Goal: Information Seeking & Learning: Find specific fact

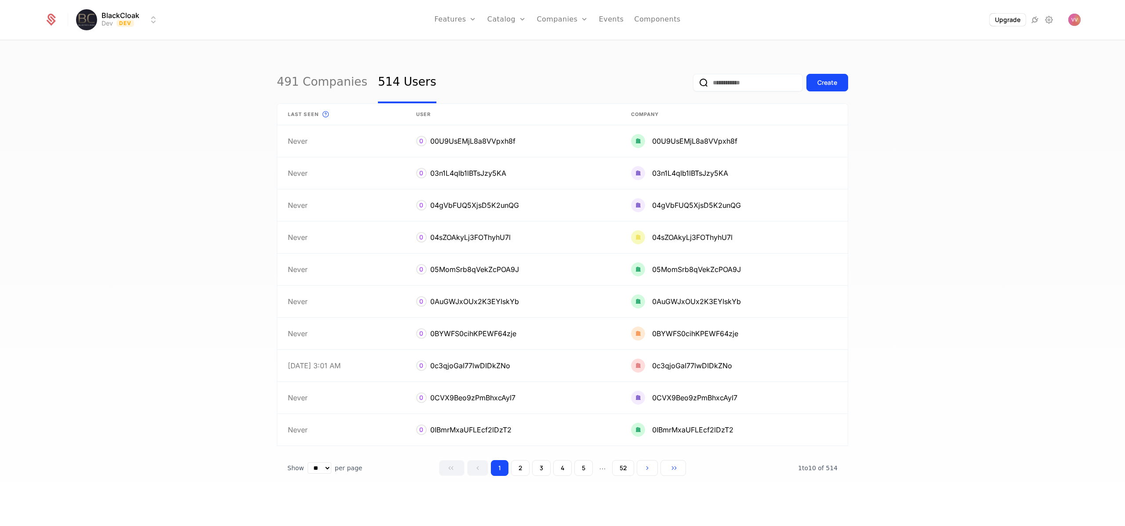
click at [751, 81] on input "email" at bounding box center [748, 83] width 110 height 18
paste input "**********"
type input "**********"
click at [687, 84] on button "submit" at bounding box center [687, 84] width 0 height 0
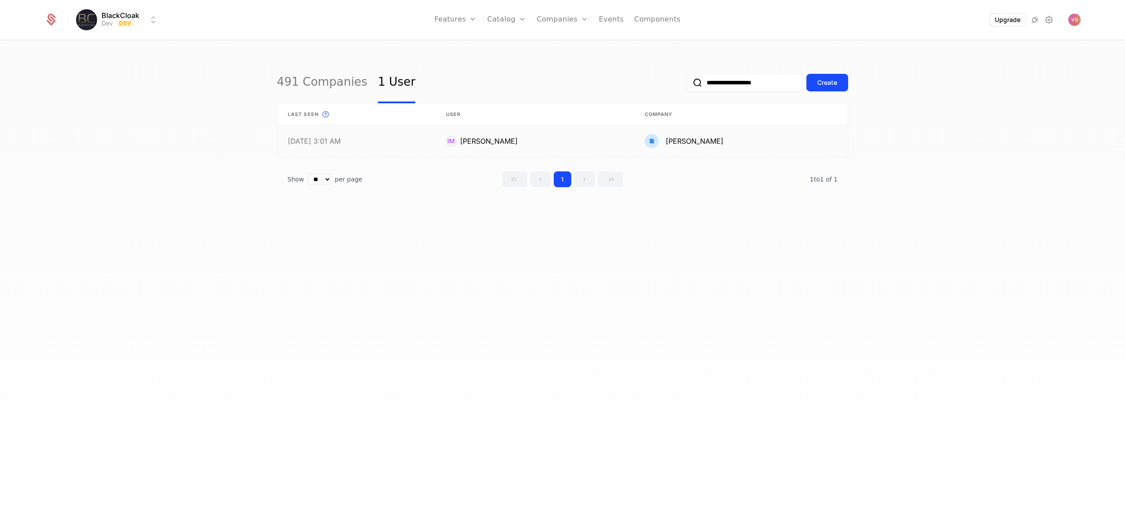
click at [774, 137] on link at bounding box center [741, 141] width 214 height 32
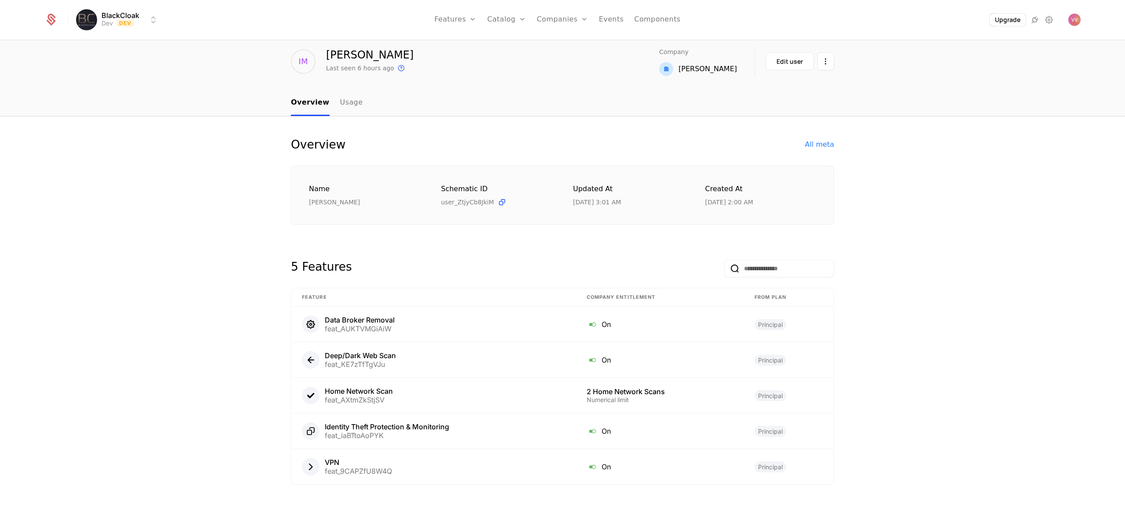
scroll to position [30, 0]
click at [346, 101] on link "Usage" at bounding box center [351, 103] width 23 height 26
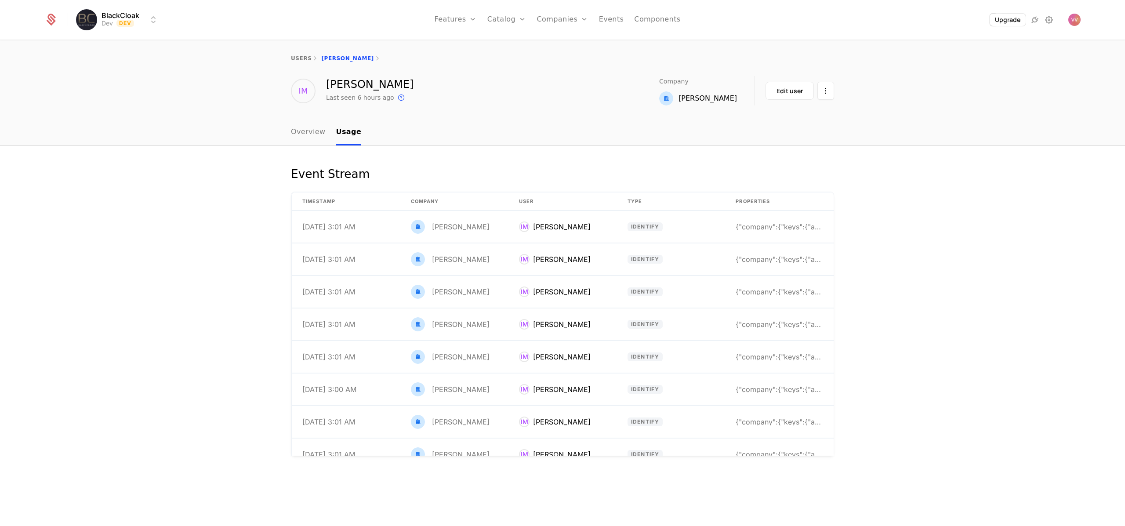
click at [301, 109] on div "users [PERSON_NAME] IM [PERSON_NAME] Last seen 6 hours ago This is the date a t…" at bounding box center [562, 80] width 1125 height 79
click at [311, 128] on link "Overview" at bounding box center [308, 133] width 35 height 26
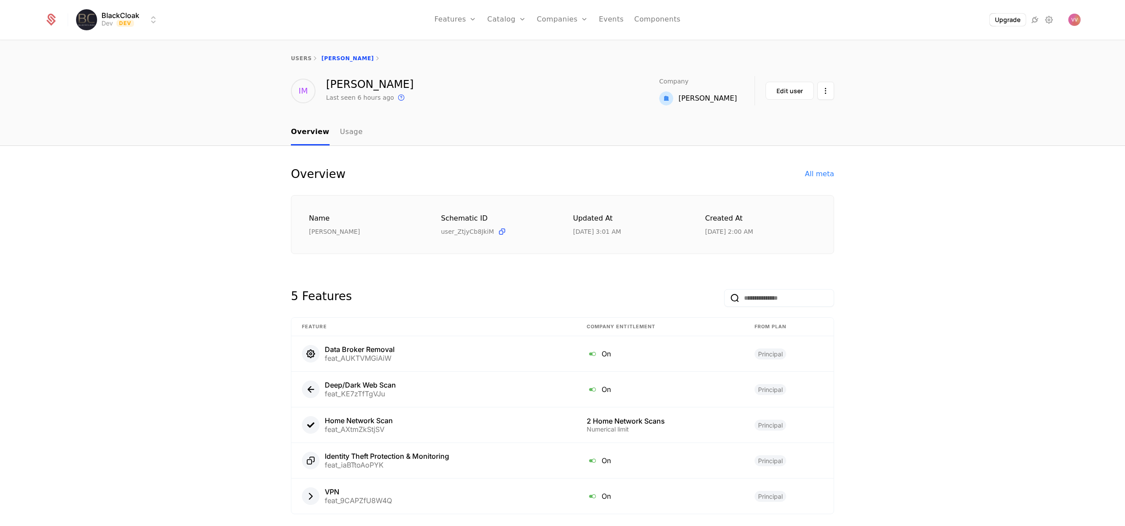
click at [824, 170] on div "All meta" at bounding box center [819, 174] width 29 height 11
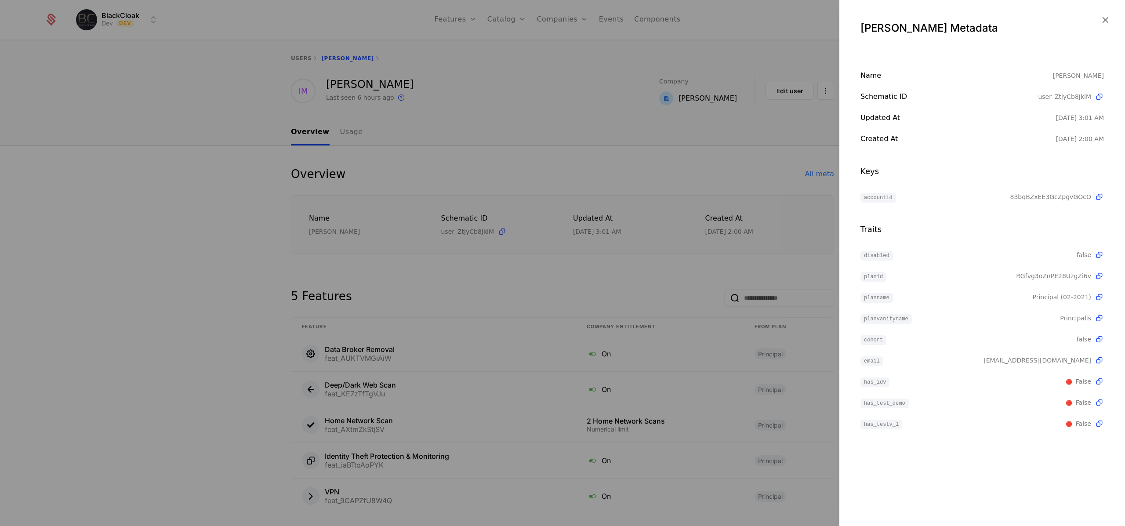
click at [760, 254] on div at bounding box center [562, 263] width 1125 height 526
